Goal: Task Accomplishment & Management: Manage account settings

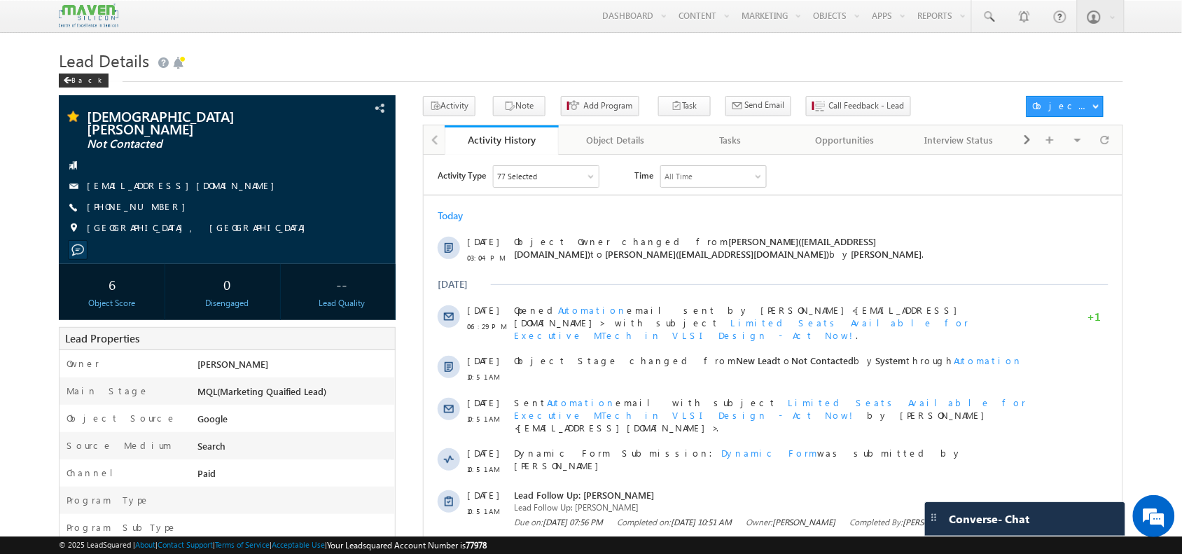
scroll to position [35, 0]
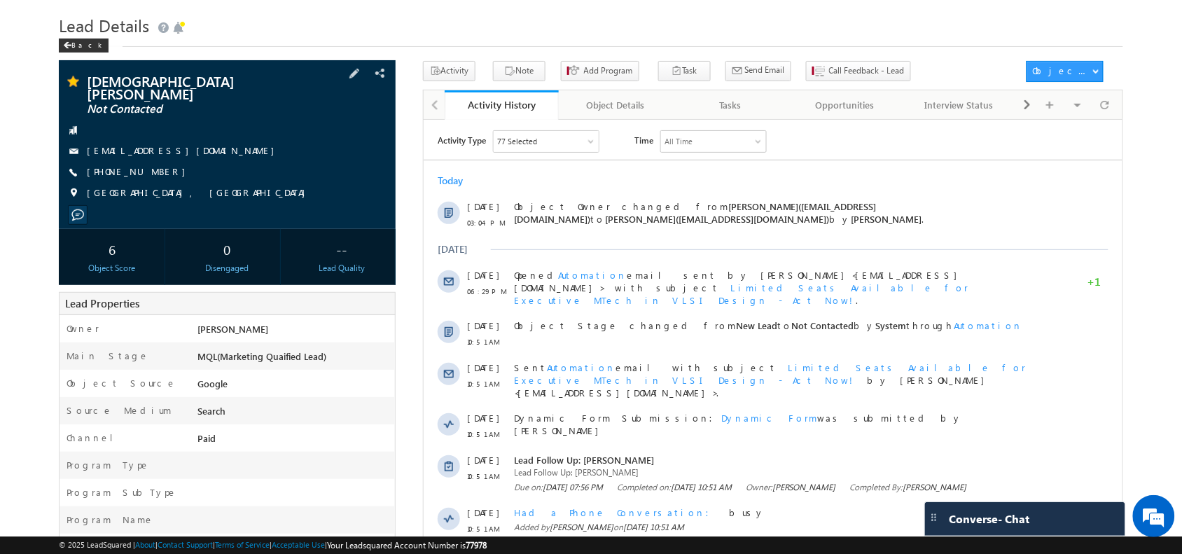
click at [209, 144] on link "[EMAIL_ADDRESS][DOMAIN_NAME]" at bounding box center [184, 150] width 195 height 12
drag, startPoint x: 238, startPoint y: 144, endPoint x: 209, endPoint y: 147, distance: 29.6
click at [209, 147] on div "[EMAIL_ADDRESS][DOMAIN_NAME]" at bounding box center [227, 151] width 322 height 14
copy div "[EMAIL_ADDRESS][DOMAIN_NAME]"
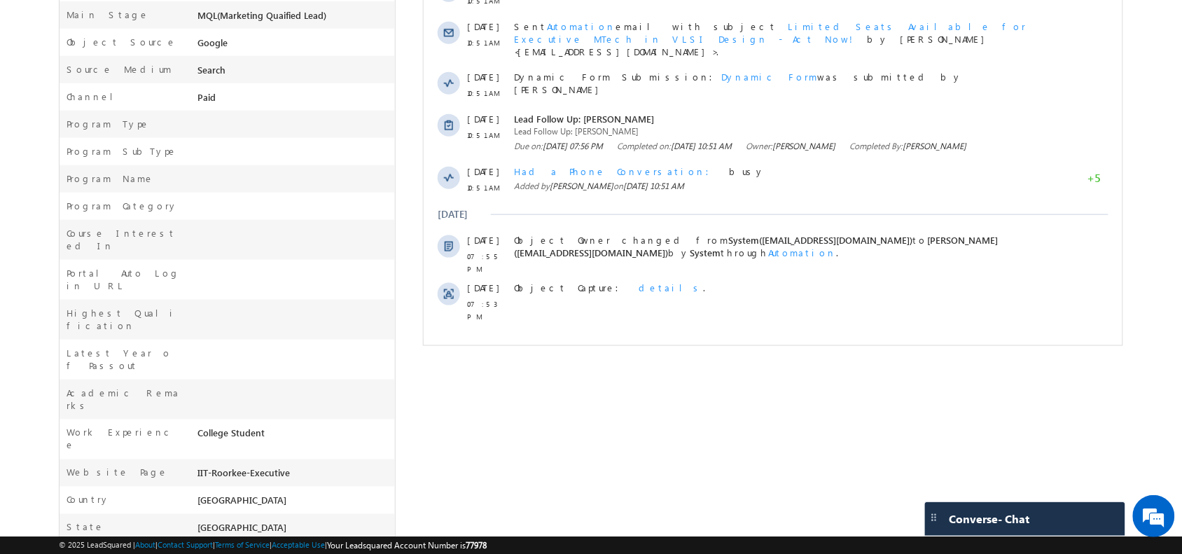
scroll to position [0, 0]
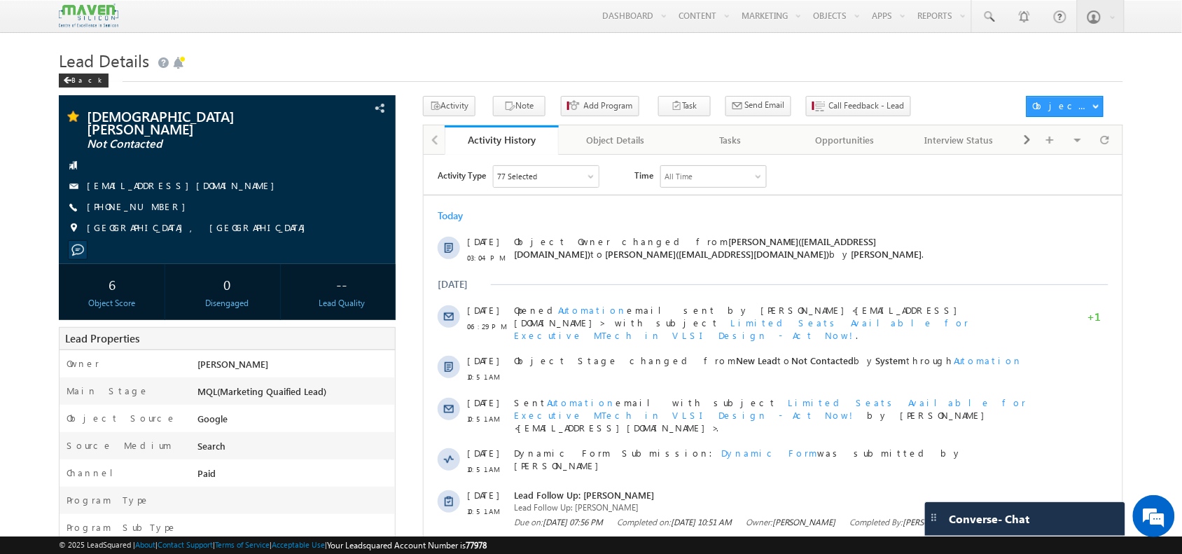
click at [359, 64] on h1 "Lead Details" at bounding box center [591, 59] width 1064 height 27
click at [515, 109] on button "Note" at bounding box center [519, 106] width 53 height 20
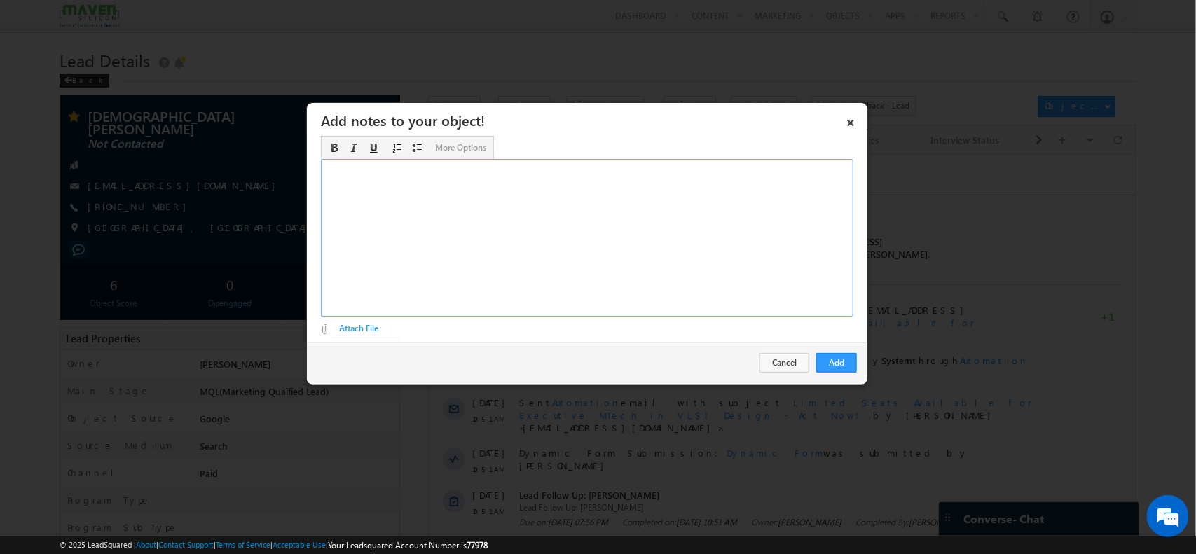
click at [594, 268] on div "Rich Text Editor, Description-inline-editor-div" at bounding box center [587, 238] width 532 height 158
click at [474, 162] on div "Masters - pursuing - Mtech VLSI ​" at bounding box center [587, 238] width 532 height 158
click at [358, 201] on div "Masters - pursuing - Mtech VLSI Btech - ​" at bounding box center [587, 238] width 532 height 158
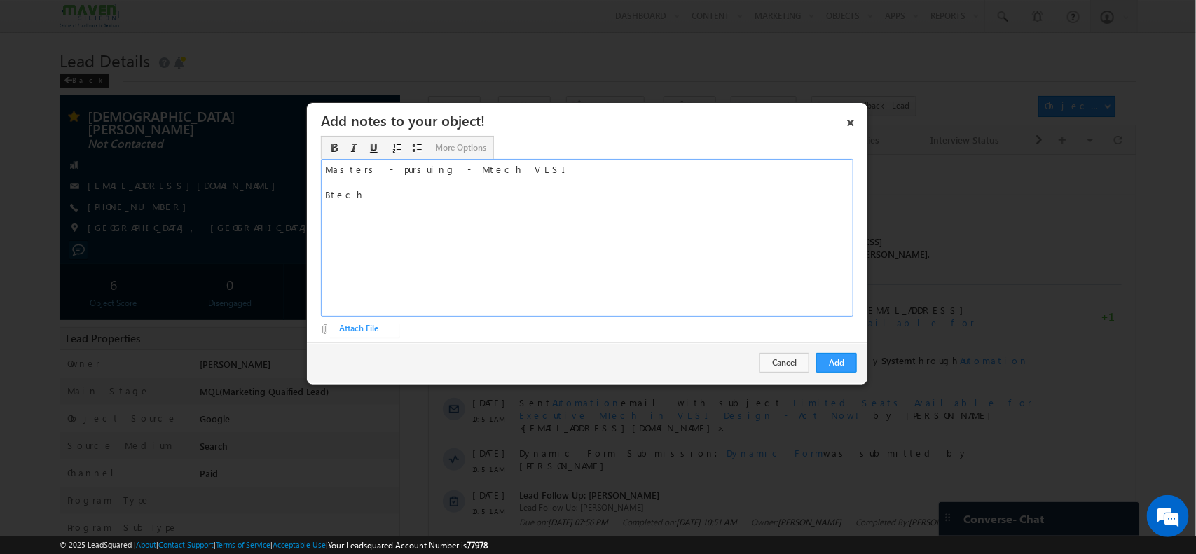
click at [373, 198] on div "Masters - pursuing - Mtech VLSI Btech - ​" at bounding box center [587, 238] width 532 height 158
click at [473, 170] on div "Masters - pursuing - Mtech VLSI Btech - 2022 - 78%" at bounding box center [587, 238] width 532 height 158
click at [491, 170] on div "Masters - pursuing - Mtech VLSI - 2027 work exp - nil hospitalised / GATE Exp B…" at bounding box center [587, 238] width 532 height 158
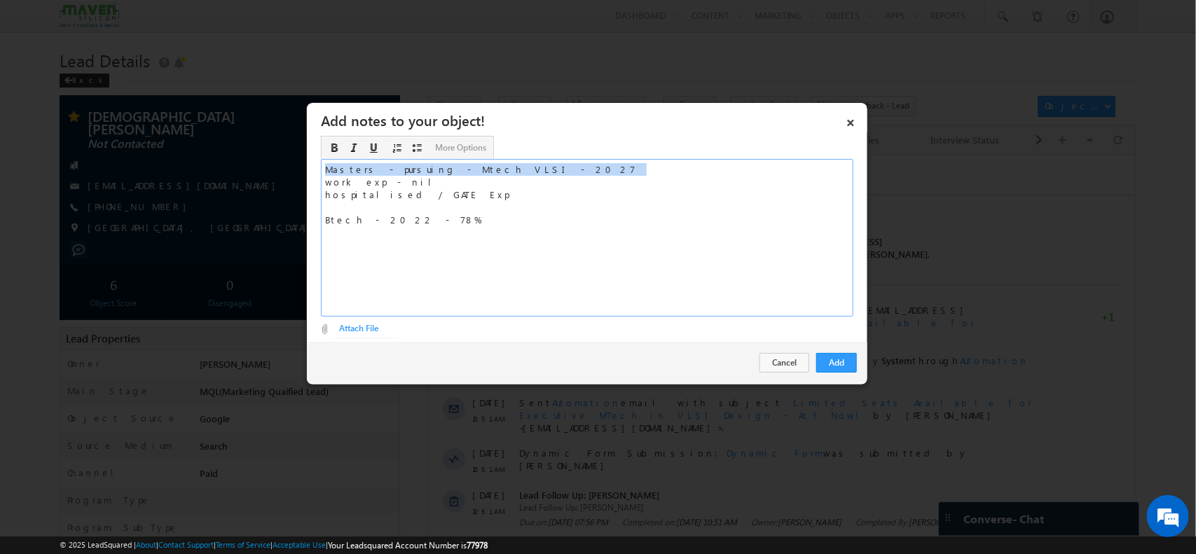
click at [491, 170] on div "Masters - pursuing - Mtech VLSI - 2027 work exp - nil hospitalised / GATE Exp B…" at bounding box center [587, 238] width 532 height 158
click at [506, 172] on div "Masters - pursuing - Mtech VLSI - 2027 - ​ work exp - nil hospitalised / GATE E…" at bounding box center [587, 238] width 532 height 158
click at [436, 221] on div "Masters - pursuing - Mtech VLSI - 2027 -Jaipur work exp - nil hospitalised / GA…" at bounding box center [587, 238] width 532 height 158
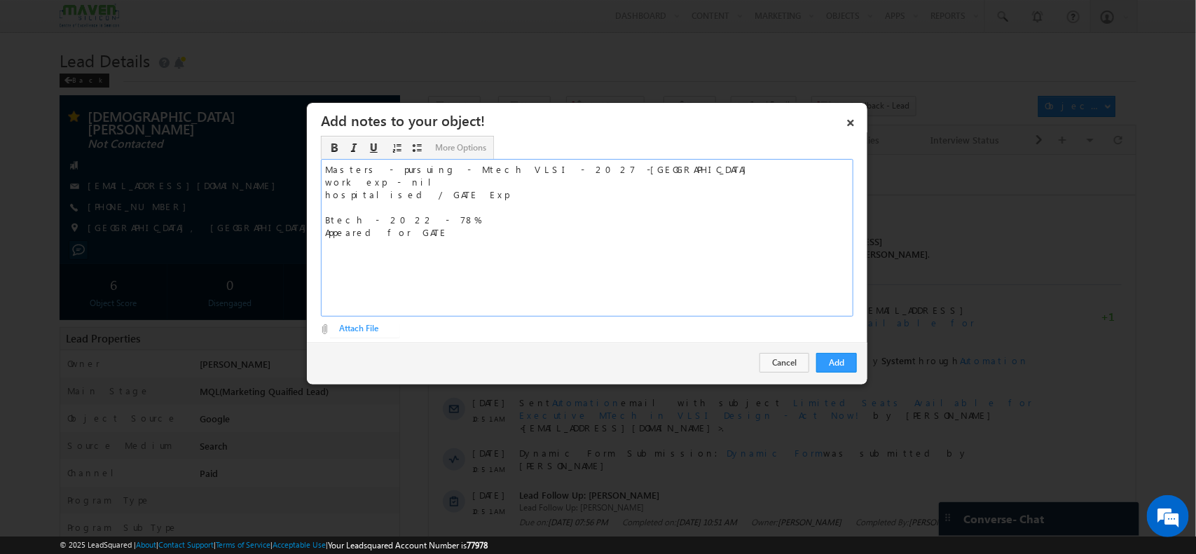
click at [424, 219] on div "Masters - pursuing - Mtech VLSI - 2027 -Jaipur work exp - nil hospitalised / GA…" at bounding box center [587, 238] width 532 height 158
click at [480, 207] on div "Masters - pursuing - Mtech VLSI - 2027 -Jaipur work exp - nil hospitalised / GA…" at bounding box center [587, 238] width 532 height 158
click at [473, 226] on div "Masters - pursuing - Mtech VLSI - 2027 -Jaipur work exp - nil hospitalised / GA…" at bounding box center [587, 238] width 532 height 158
click at [828, 361] on button "Add" at bounding box center [836, 363] width 41 height 20
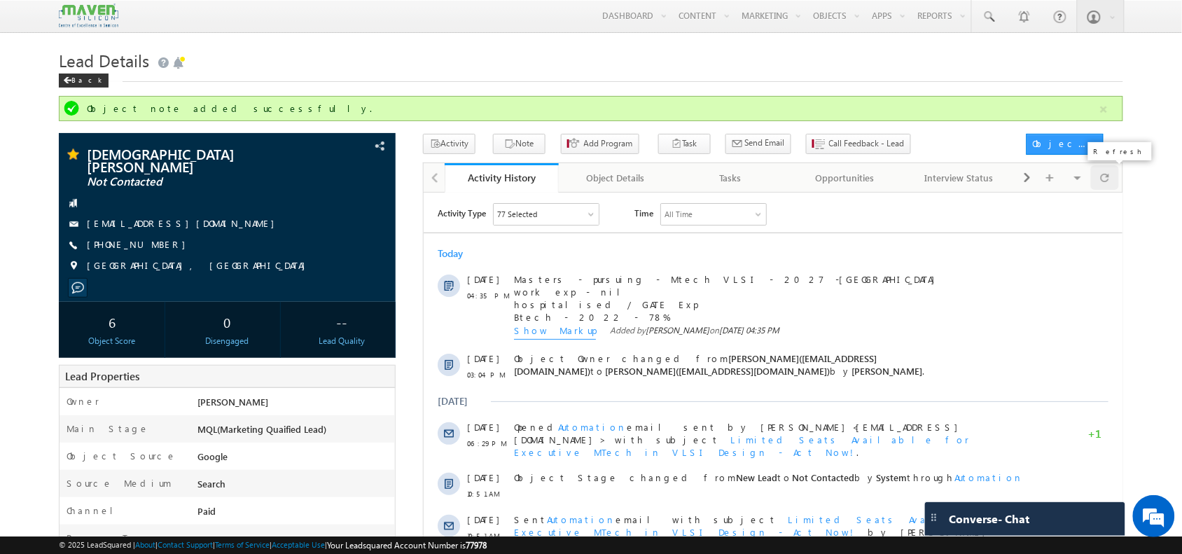
click at [1104, 176] on span at bounding box center [1105, 177] width 8 height 25
drag, startPoint x: 1084, startPoint y: 179, endPoint x: 1107, endPoint y: 176, distance: 22.6
click at [1107, 176] on div "Visible Tabs Activity History Default Object Details Default Tasks Default Oppo…" at bounding box center [1069, 176] width 102 height 27
drag, startPoint x: 162, startPoint y: 237, endPoint x: 203, endPoint y: 245, distance: 42.2
click at [203, 245] on div "VAIBHAV TIWARI Not Contacted vaibhav24tiwari20@gmail.com +91-8077025743" at bounding box center [227, 213] width 322 height 133
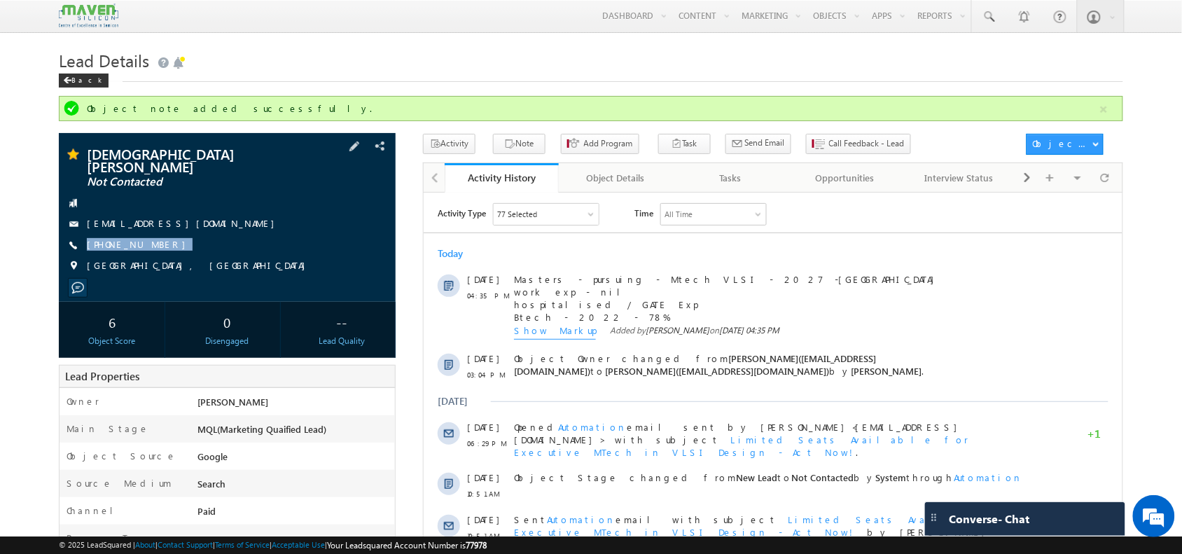
copy div "+91-8077025743"
click at [806, 137] on button "Call Feedback - Lead" at bounding box center [858, 144] width 105 height 20
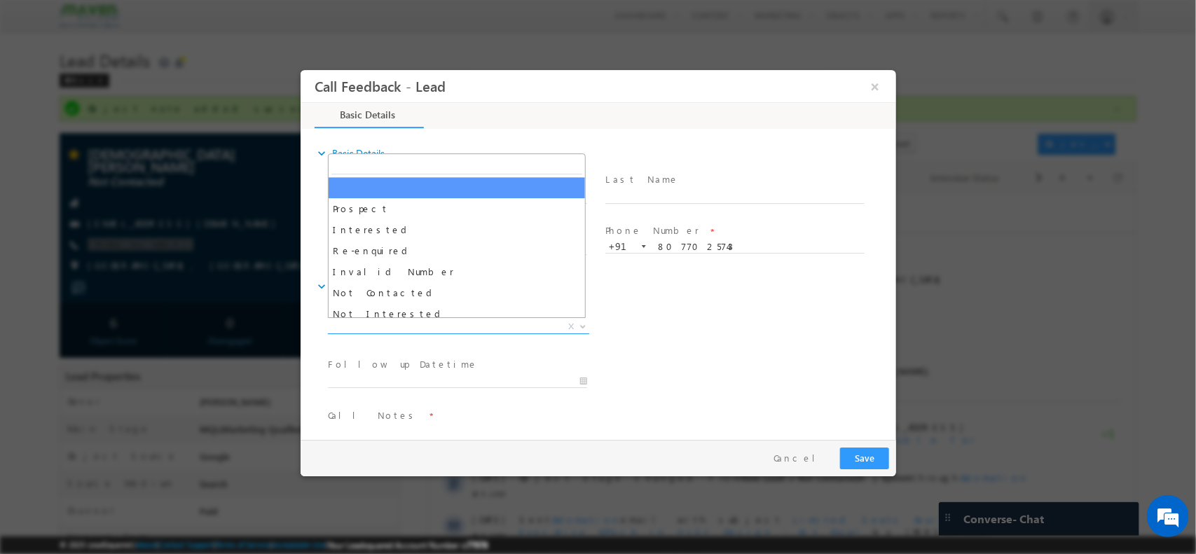
click at [431, 321] on span "X" at bounding box center [457, 326] width 261 height 14
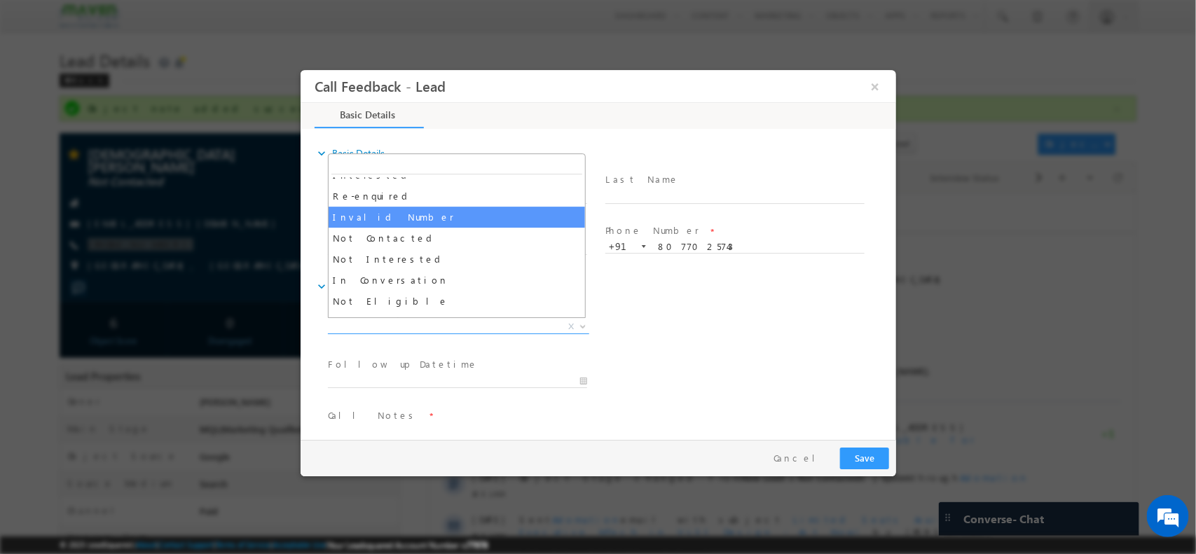
scroll to position [63, 0]
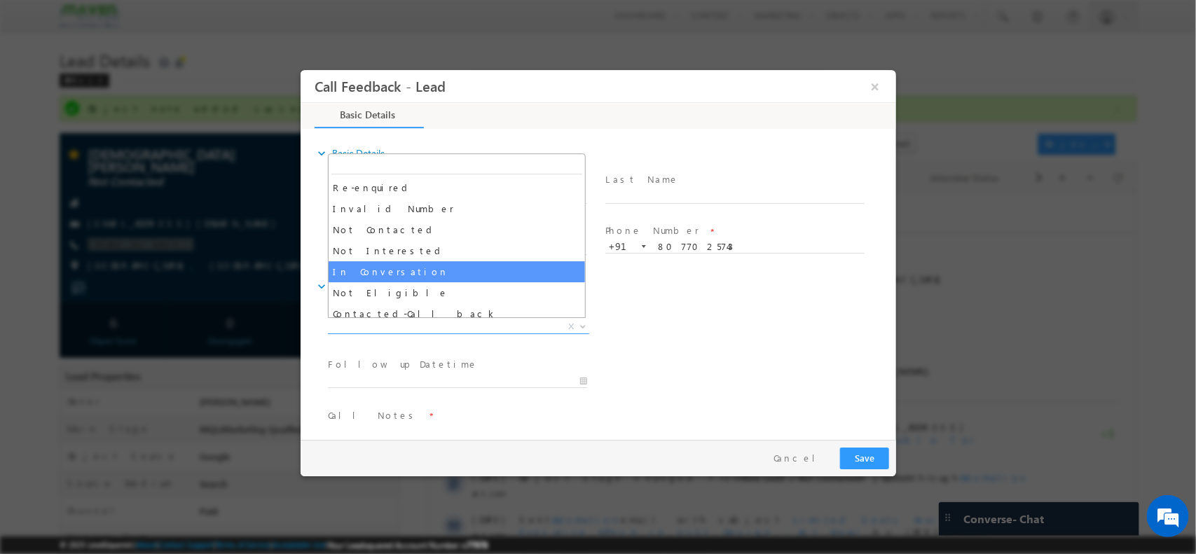
select select "In Conversation"
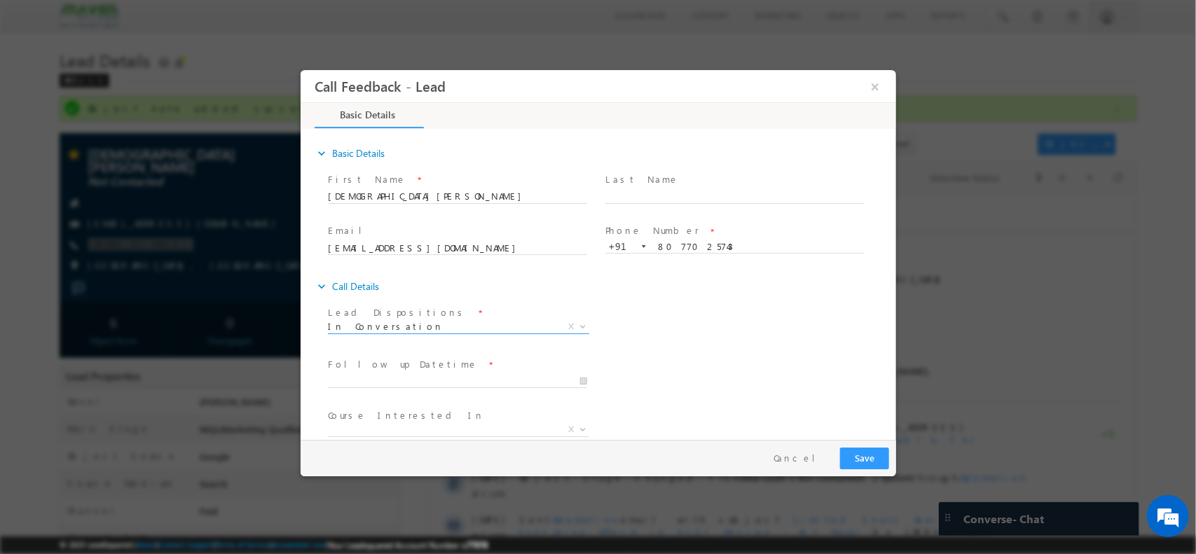
scroll to position [75, 0]
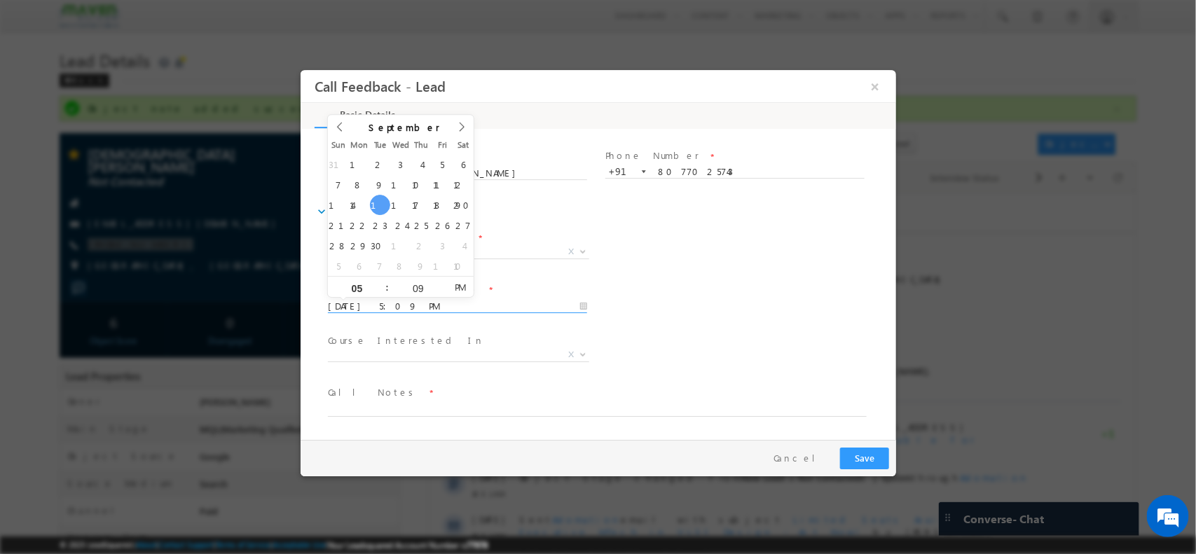
click at [437, 300] on input "16/09/2025 5:09 PM" at bounding box center [456, 306] width 259 height 14
type input "17/09/2025 5:08 PM"
type input "08"
click at [445, 291] on span at bounding box center [441, 291] width 10 height 11
type input "17/09/2025 5:07 PM"
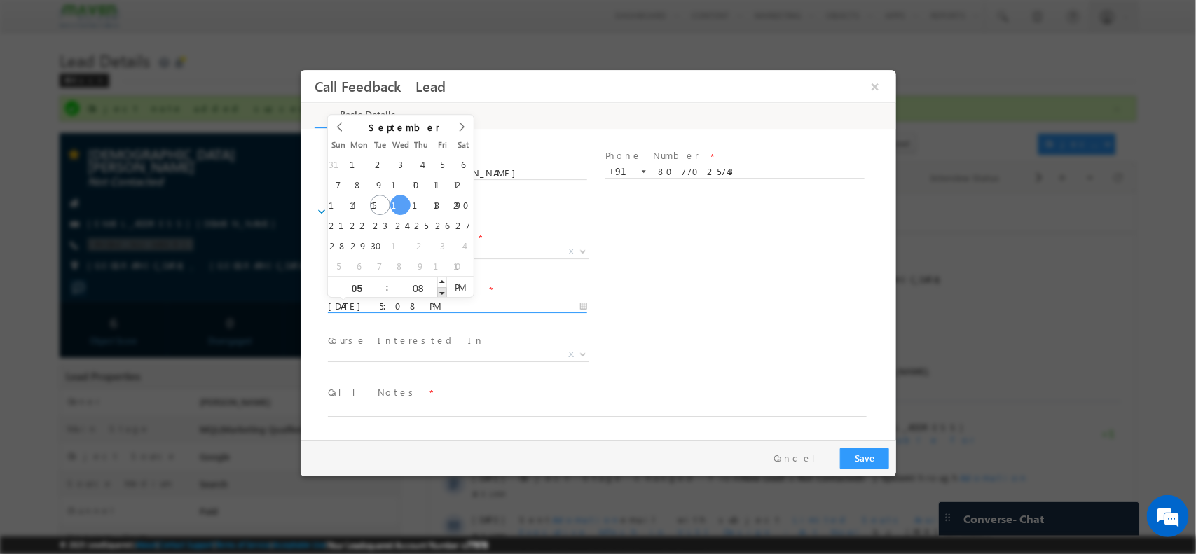
type input "07"
click at [445, 291] on span at bounding box center [441, 291] width 10 height 11
type input "17/09/2025 5:06 PM"
type input "06"
click at [445, 291] on span at bounding box center [441, 291] width 10 height 11
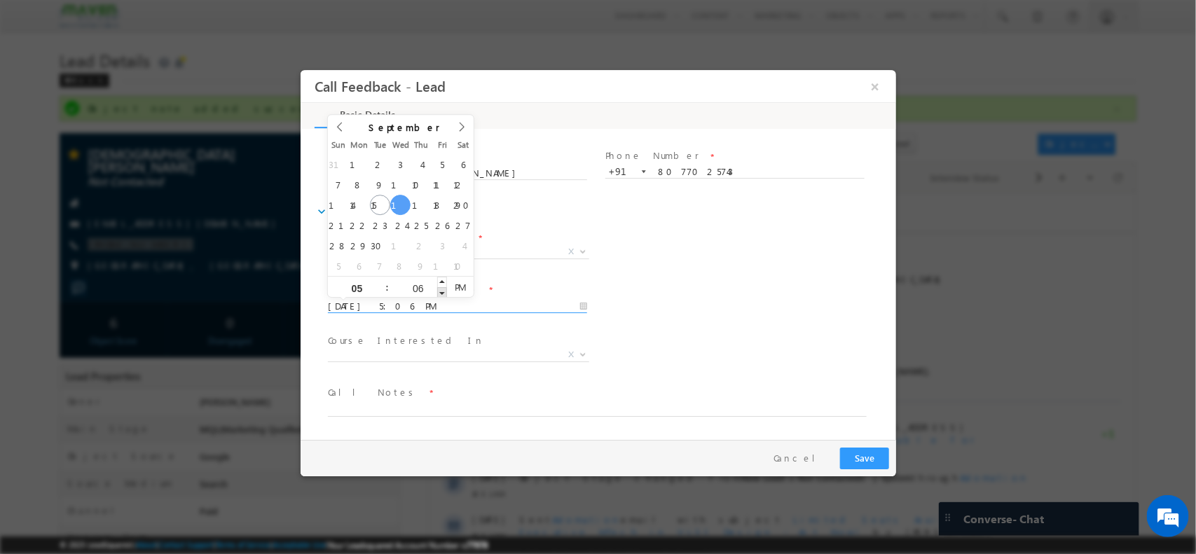
type input "17/09/2025 5:05 PM"
type input "05"
click at [445, 291] on span at bounding box center [441, 291] width 10 height 11
type input "17/09/2025 5:04 PM"
type input "04"
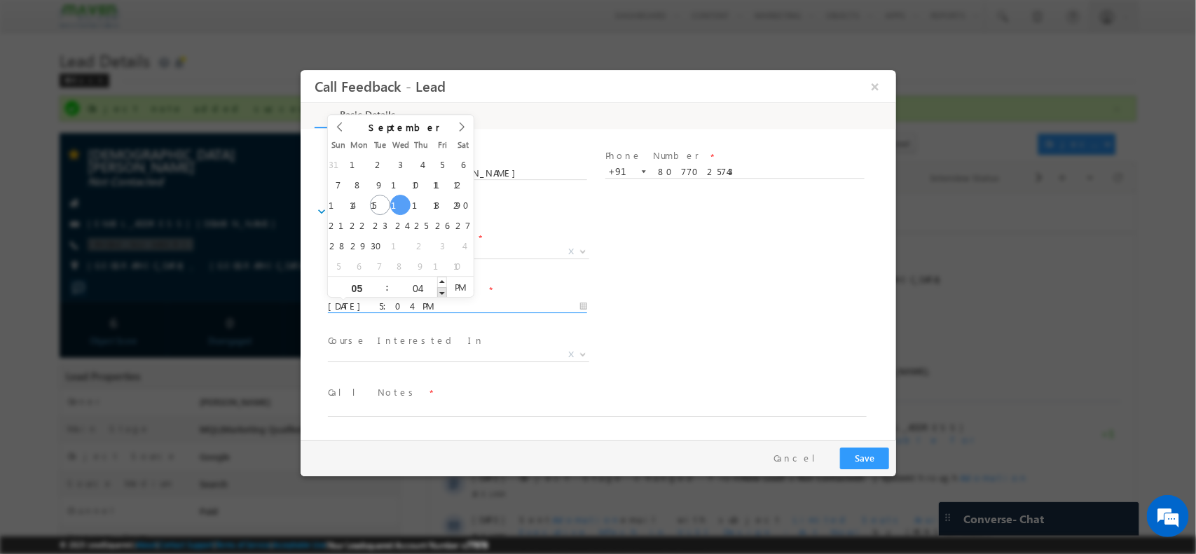
click at [445, 291] on span at bounding box center [441, 291] width 10 height 11
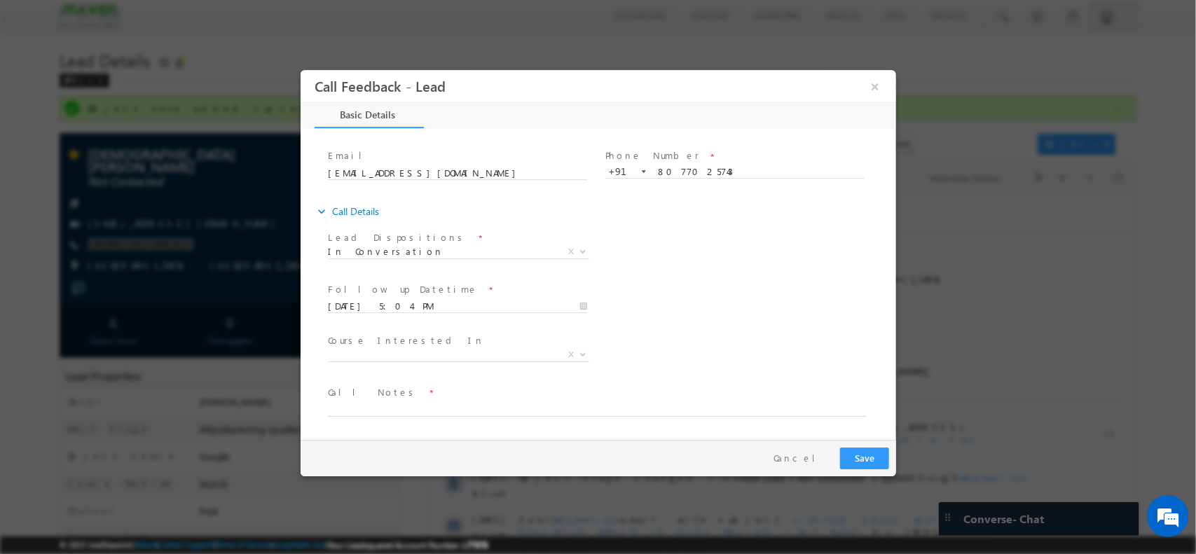
click at [525, 342] on span "Course Interested In *" at bounding box center [456, 340] width 258 height 15
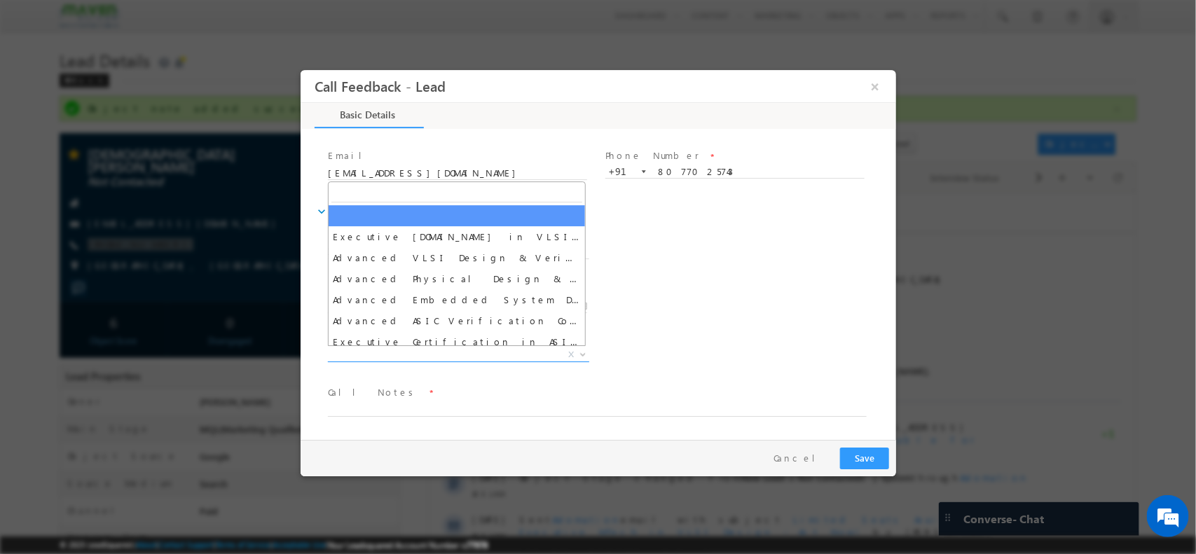
click at [445, 348] on span "X" at bounding box center [457, 354] width 261 height 14
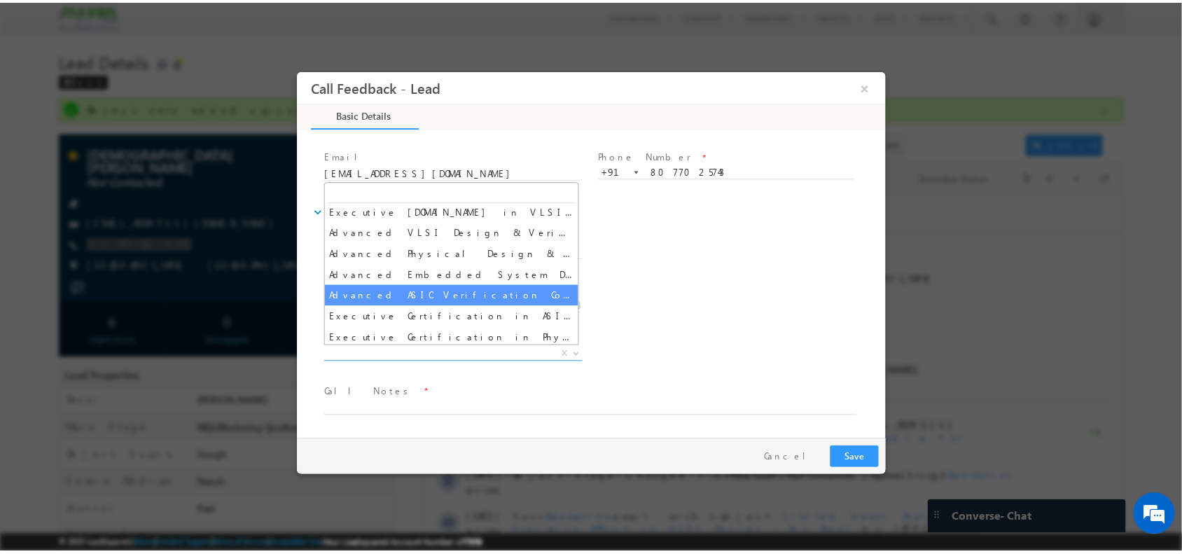
scroll to position [26, 0]
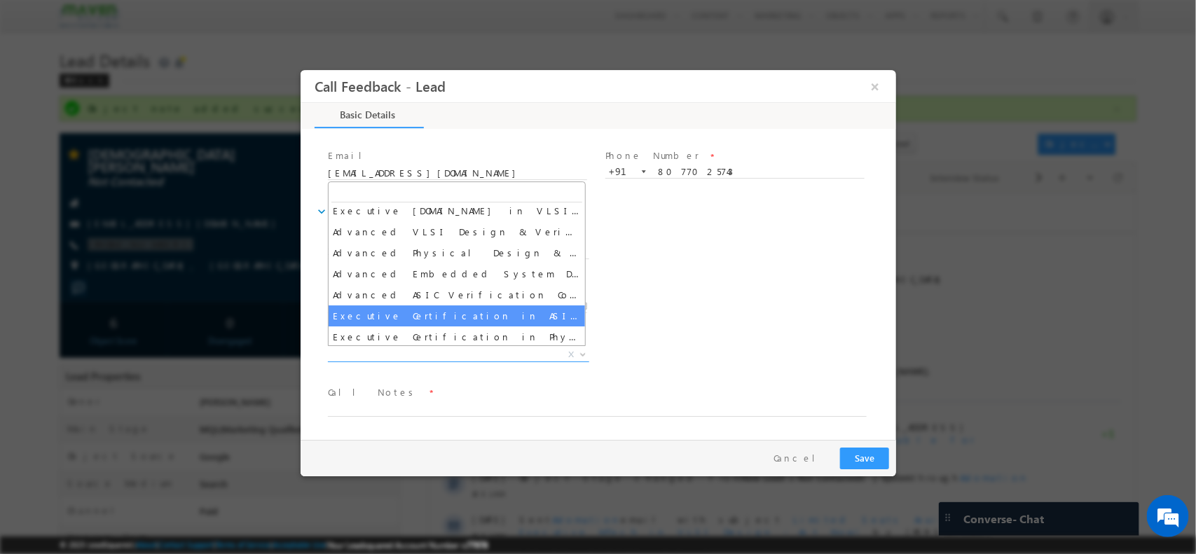
select select "Executive Certification in ASIC Verification"
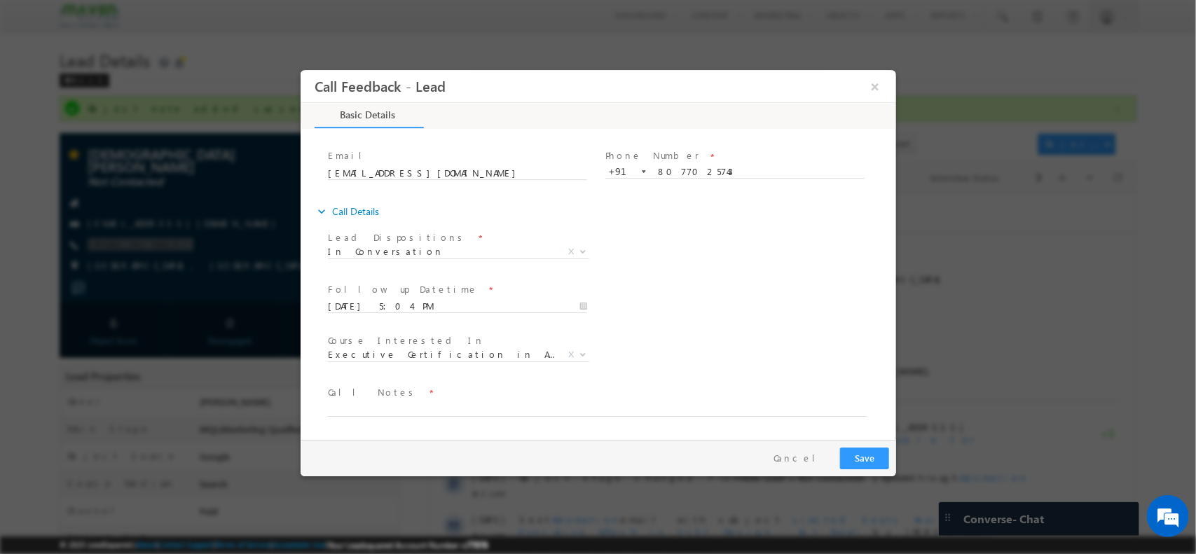
click at [438, 399] on span "Call Notes *" at bounding box center [588, 392] width 523 height 15
click at [430, 406] on textarea at bounding box center [596, 408] width 539 height 16
type textarea "added notes"
click at [885, 448] on button "Save" at bounding box center [863, 458] width 49 height 22
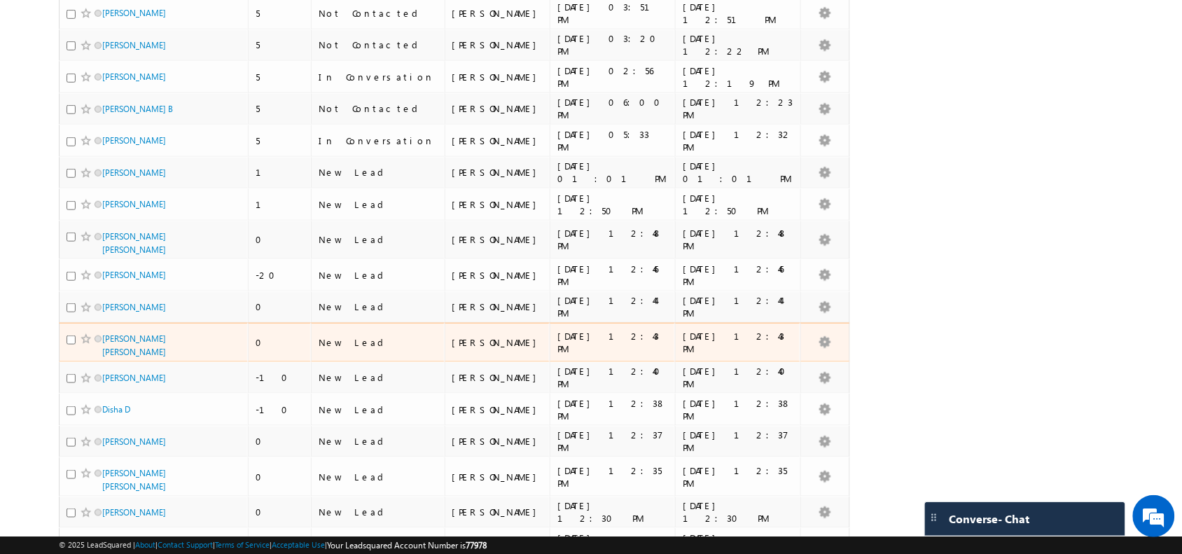
scroll to position [438, 0]
